Goal: Task Accomplishment & Management: Use online tool/utility

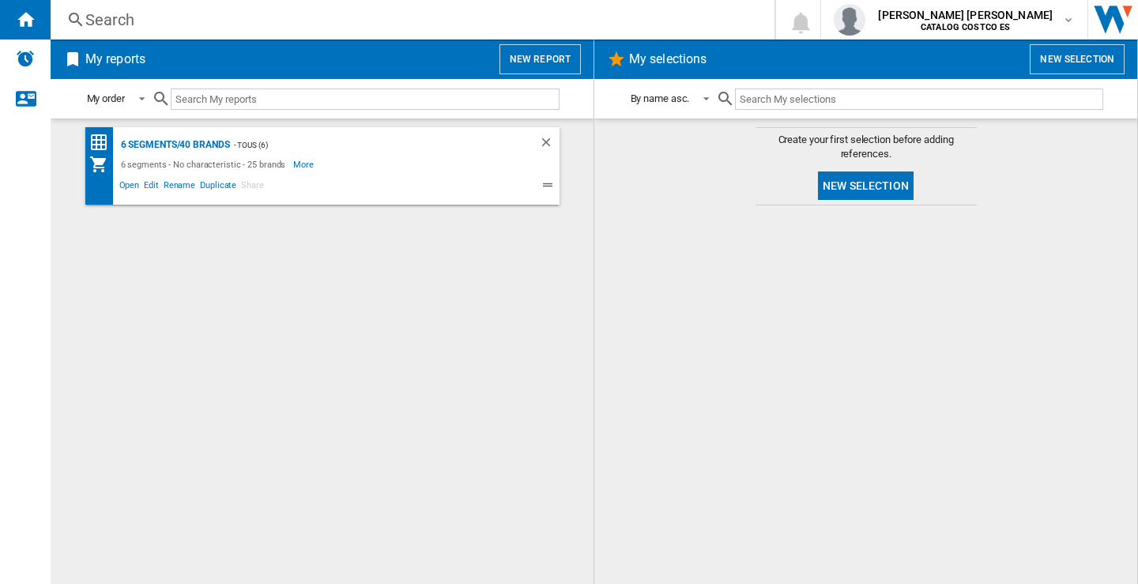
click at [548, 58] on button "New report" at bounding box center [539, 59] width 81 height 30
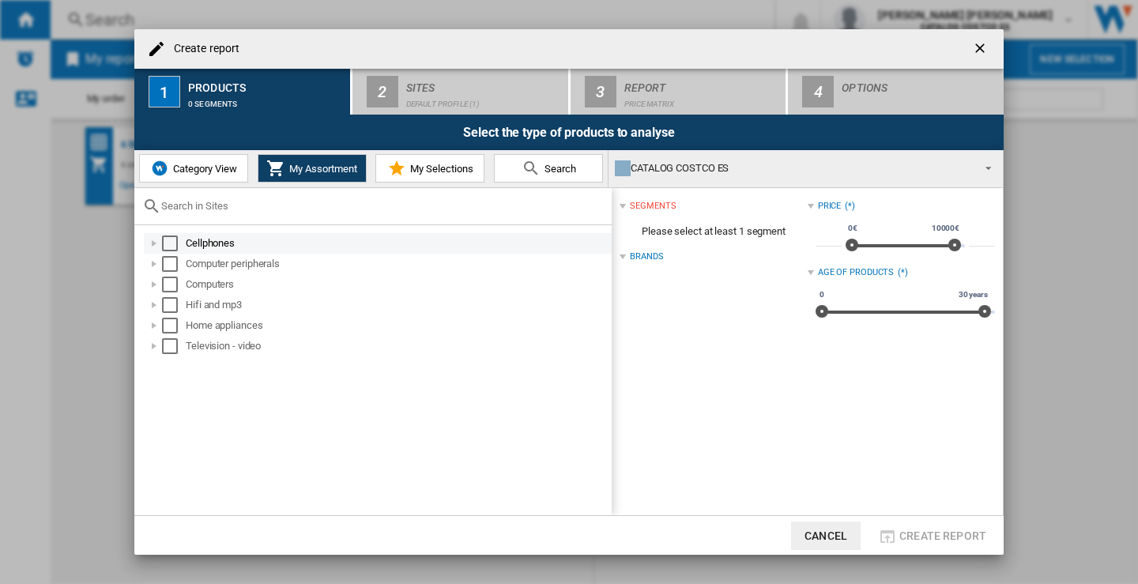
click at [163, 241] on div "Select" at bounding box center [170, 244] width 16 height 16
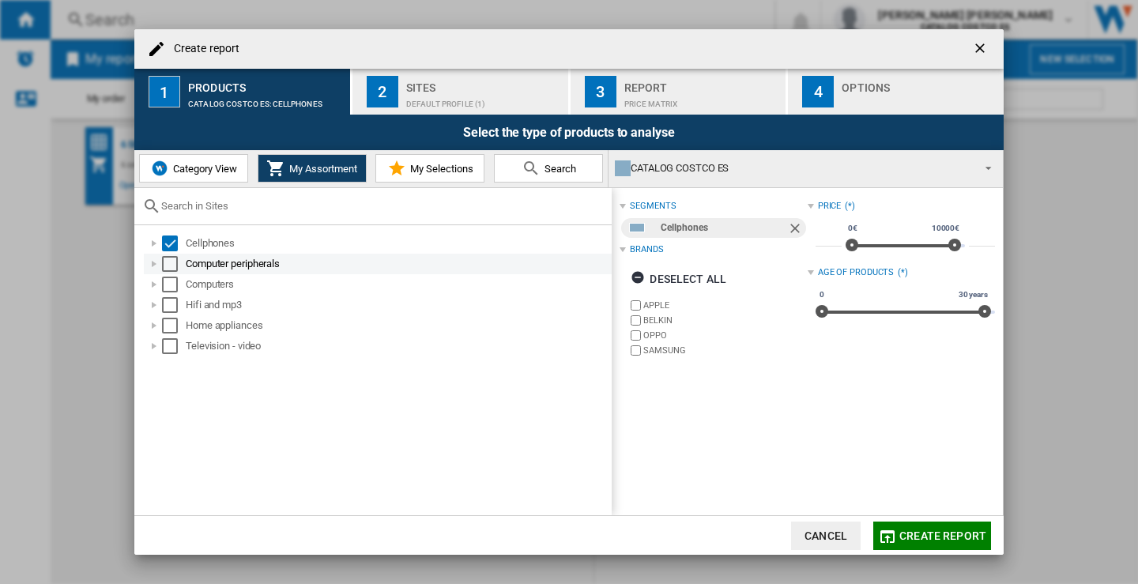
click at [171, 263] on div "Select" at bounding box center [170, 264] width 16 height 16
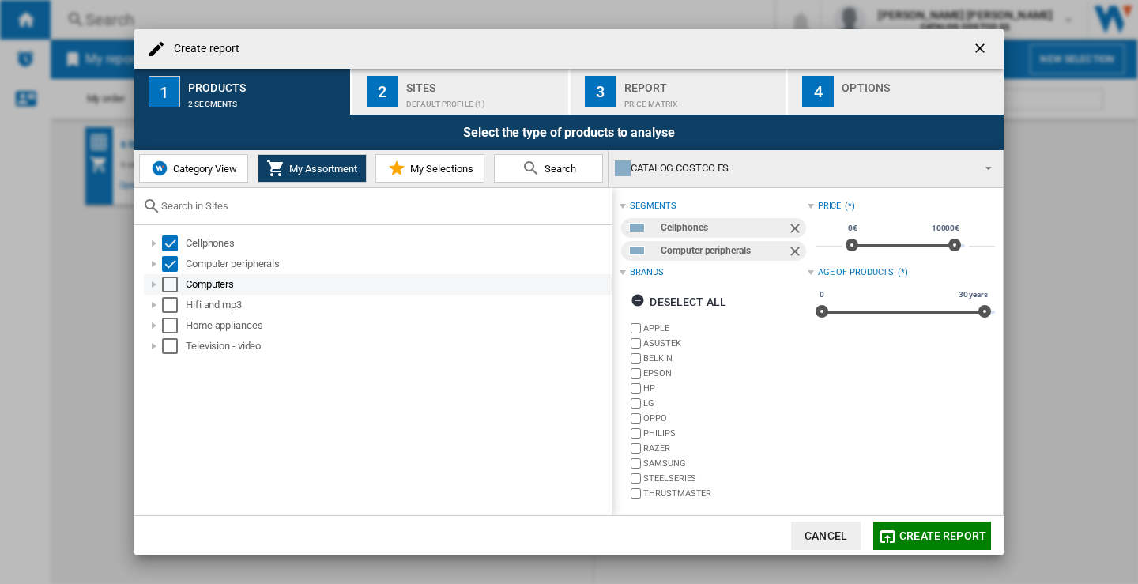
click at [176, 284] on div "Select" at bounding box center [170, 285] width 16 height 16
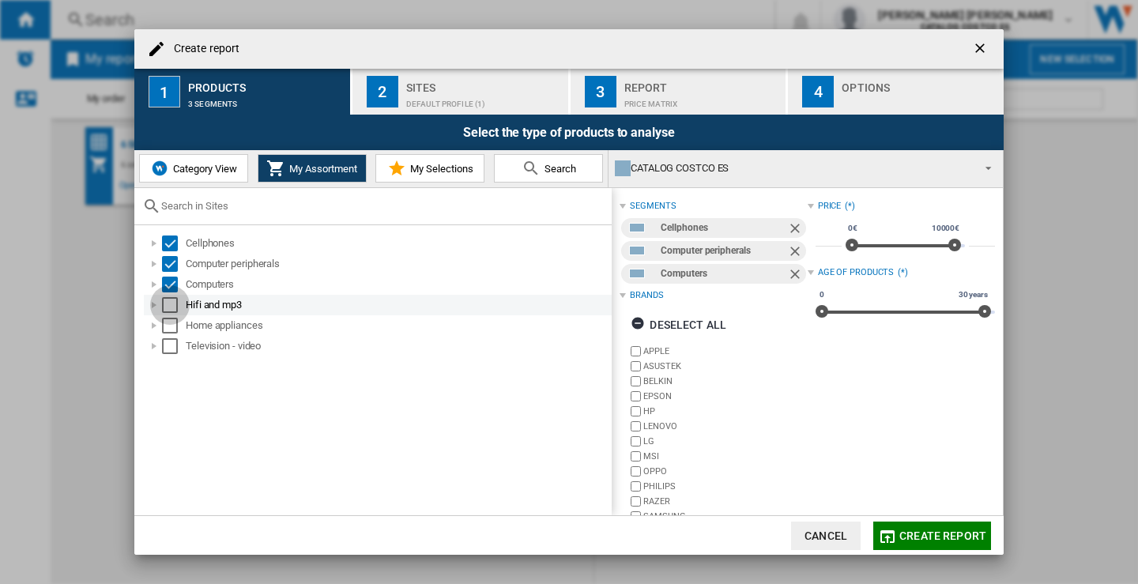
click at [171, 305] on div "Select" at bounding box center [170, 305] width 16 height 16
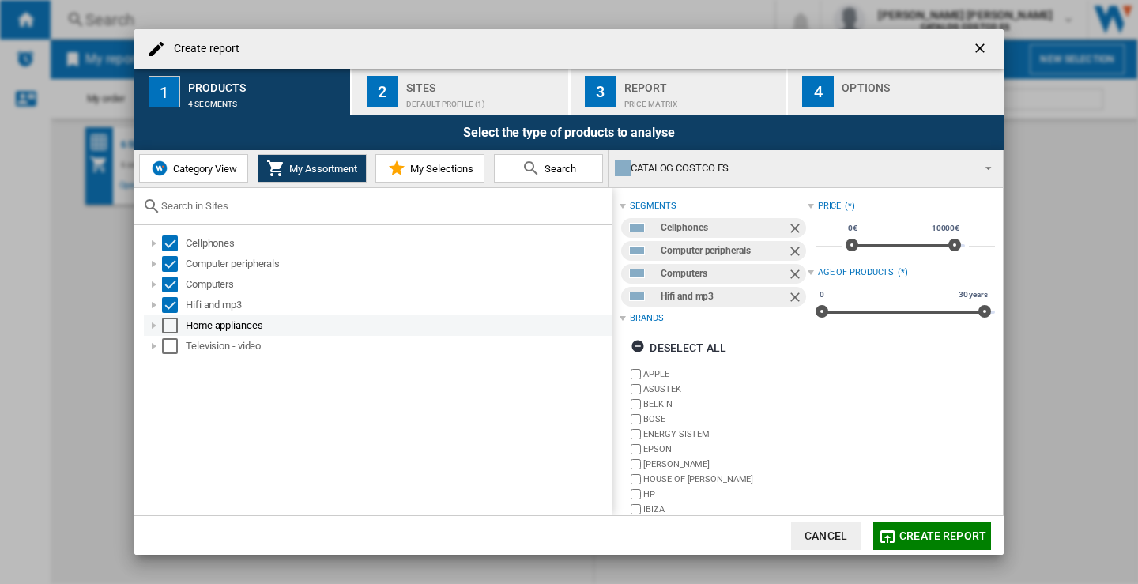
click at [172, 322] on div "Select" at bounding box center [170, 326] width 16 height 16
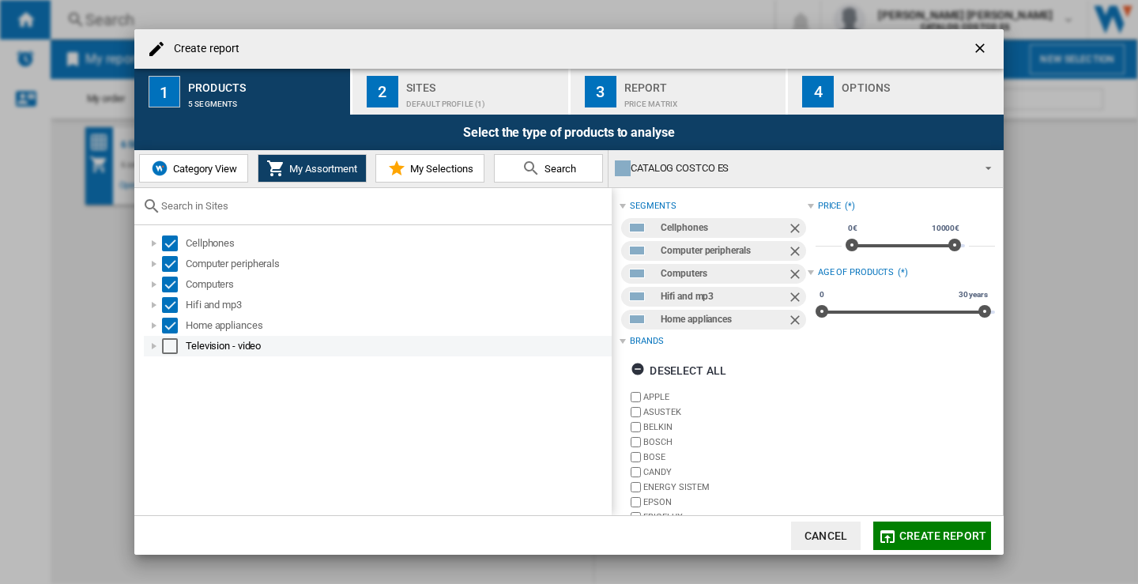
click at [172, 344] on div "Select" at bounding box center [170, 346] width 16 height 16
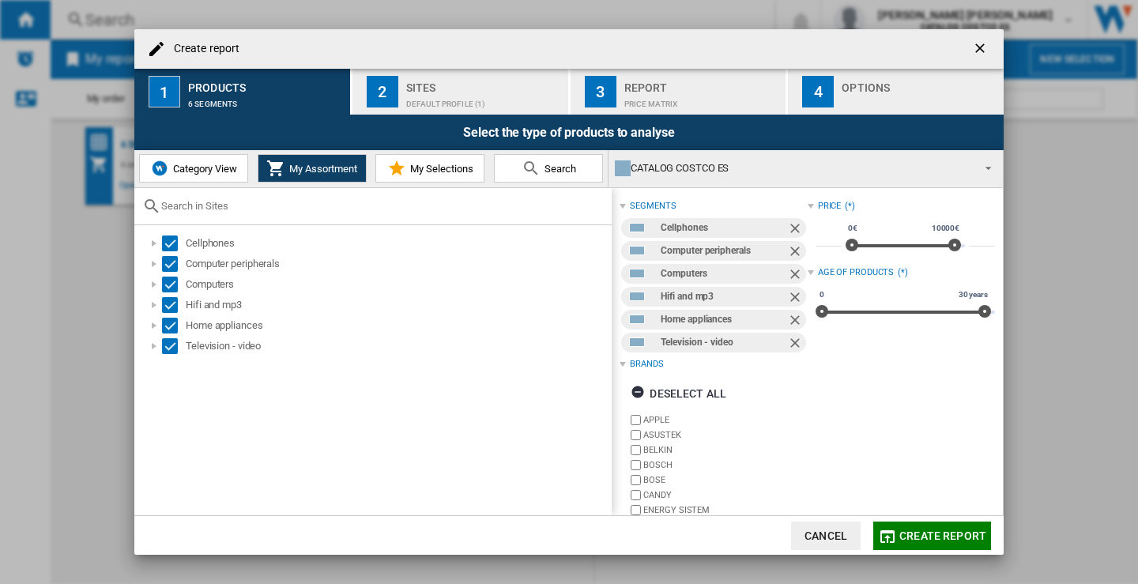
click at [435, 88] on div "Sites" at bounding box center [484, 83] width 156 height 17
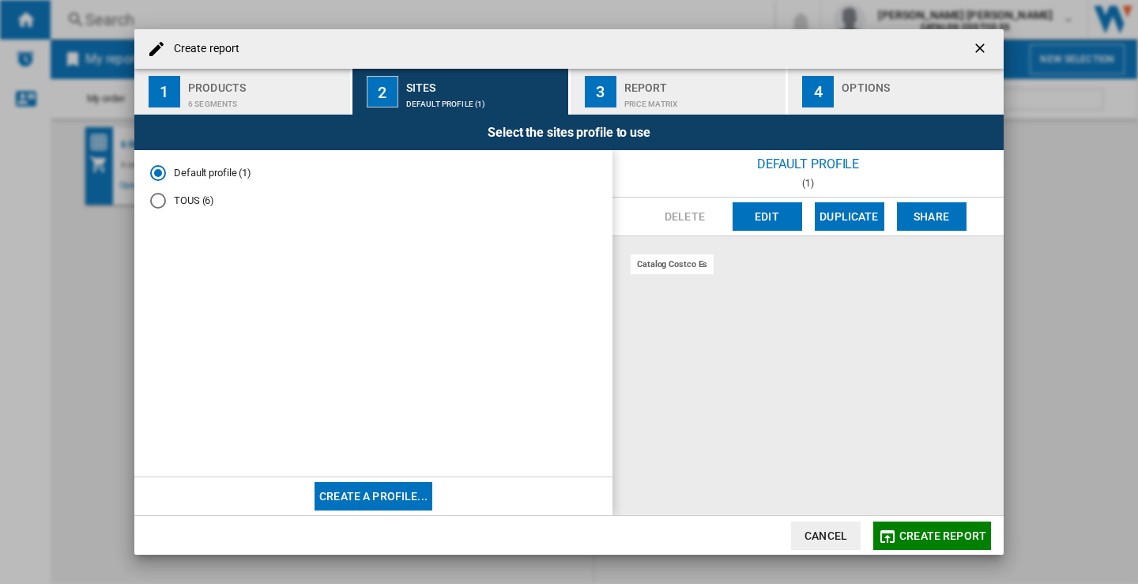
click at [162, 202] on div "TOUS (6)" at bounding box center [158, 201] width 16 height 16
click at [674, 90] on div "Report" at bounding box center [702, 83] width 156 height 17
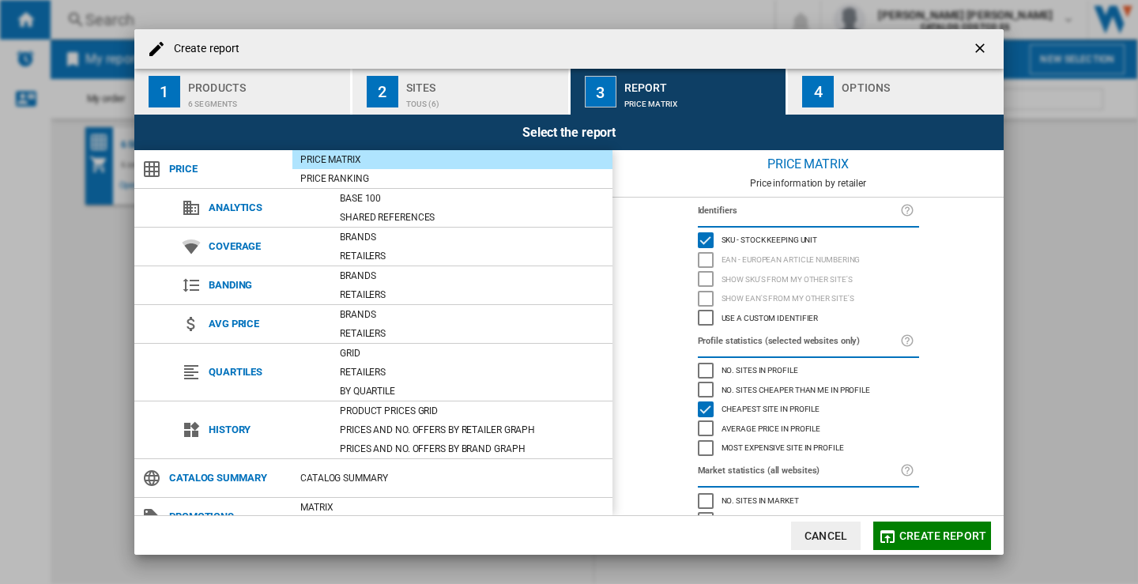
click at [850, 80] on div "Options" at bounding box center [920, 83] width 156 height 17
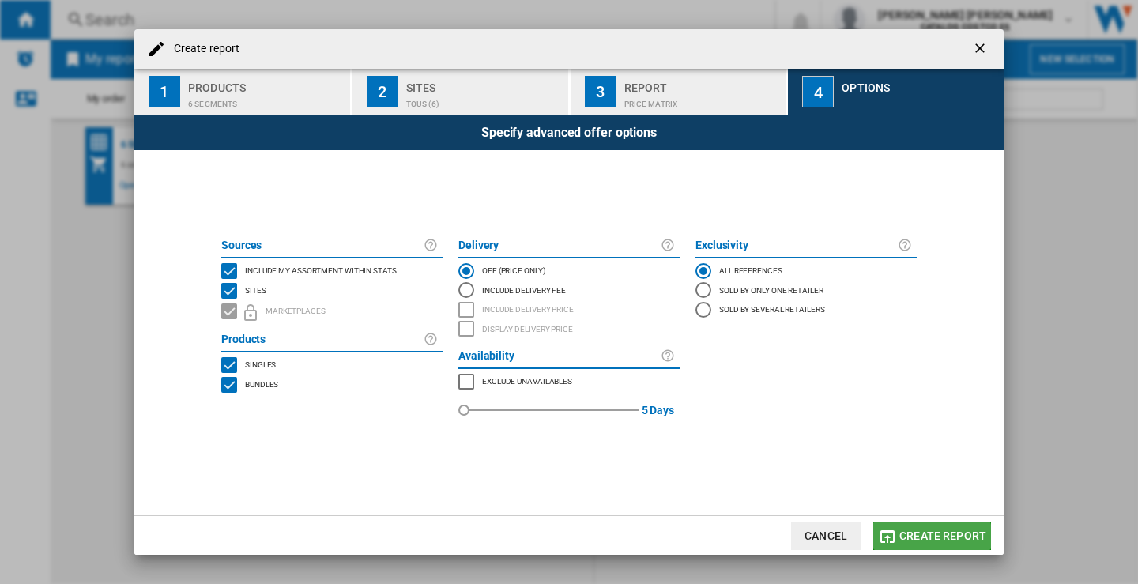
click at [931, 543] on button "Create report" at bounding box center [932, 536] width 118 height 28
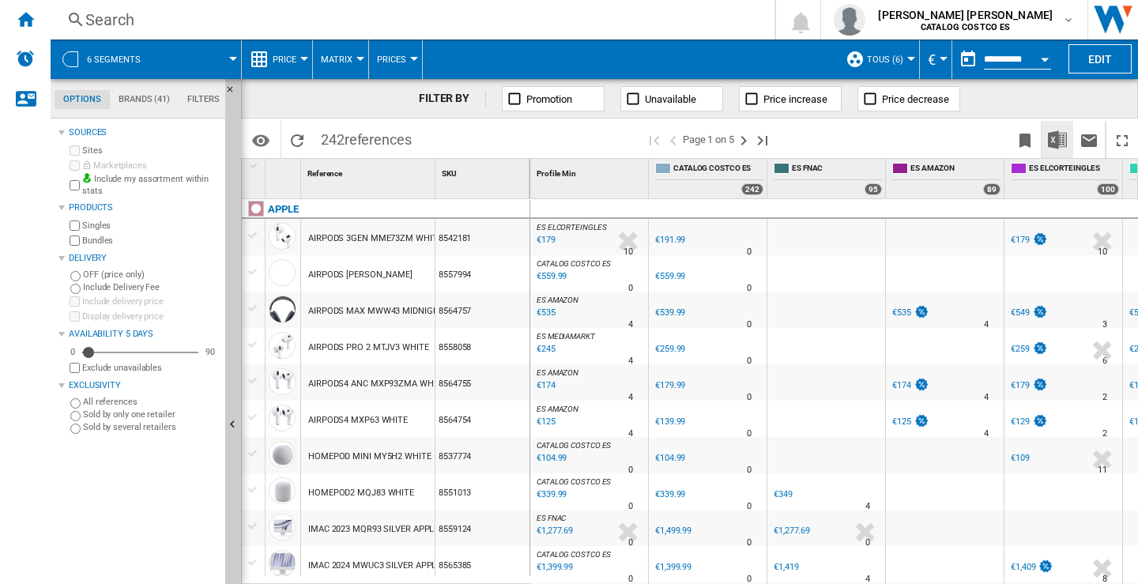
click at [1050, 145] on img "Download in Excel" at bounding box center [1057, 139] width 19 height 19
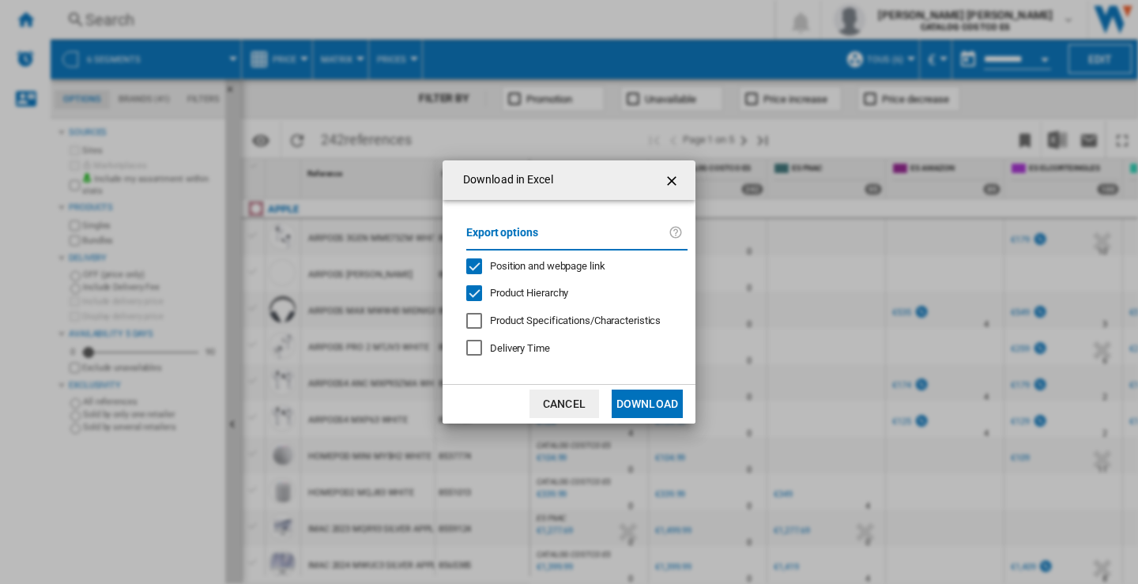
click at [645, 403] on button "Download" at bounding box center [647, 404] width 71 height 28
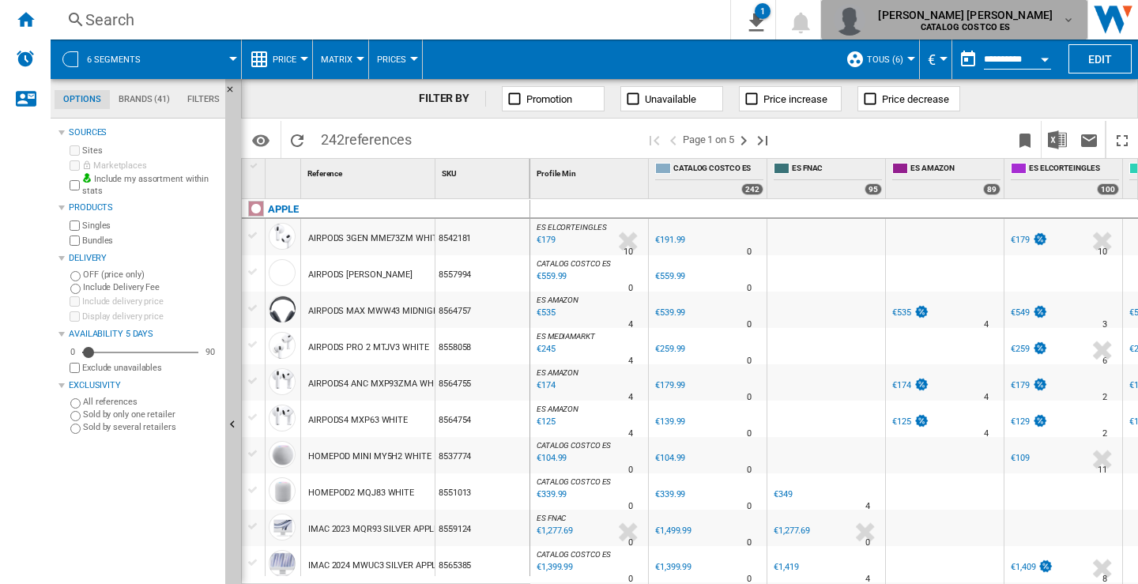
click at [1072, 15] on md-icon "button" at bounding box center [1068, 19] width 13 height 13
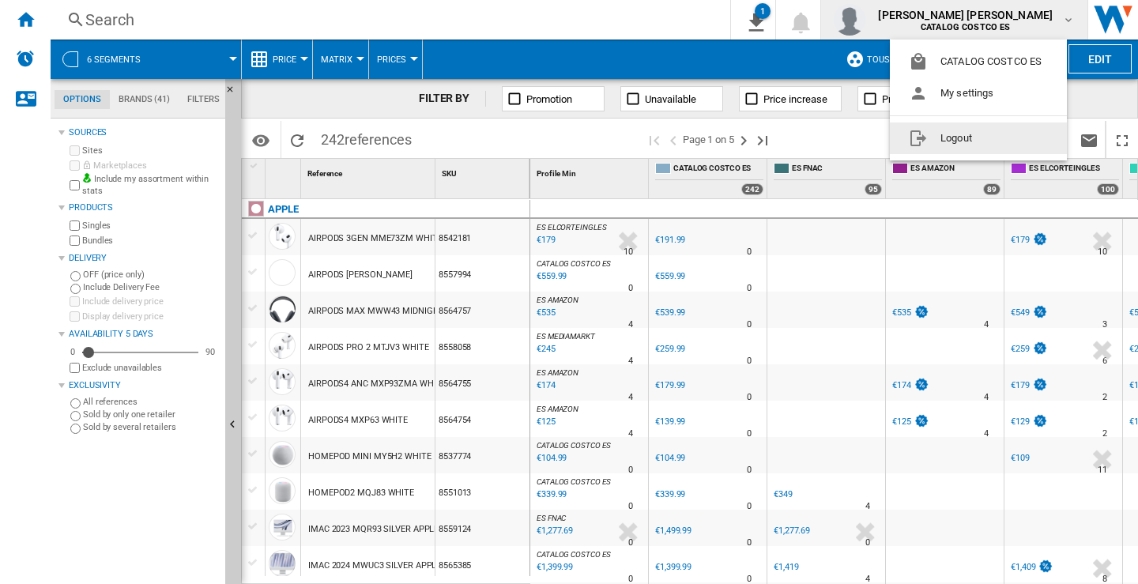
click at [949, 142] on button "Logout" at bounding box center [978, 138] width 177 height 32
